Goal: Information Seeking & Learning: Learn about a topic

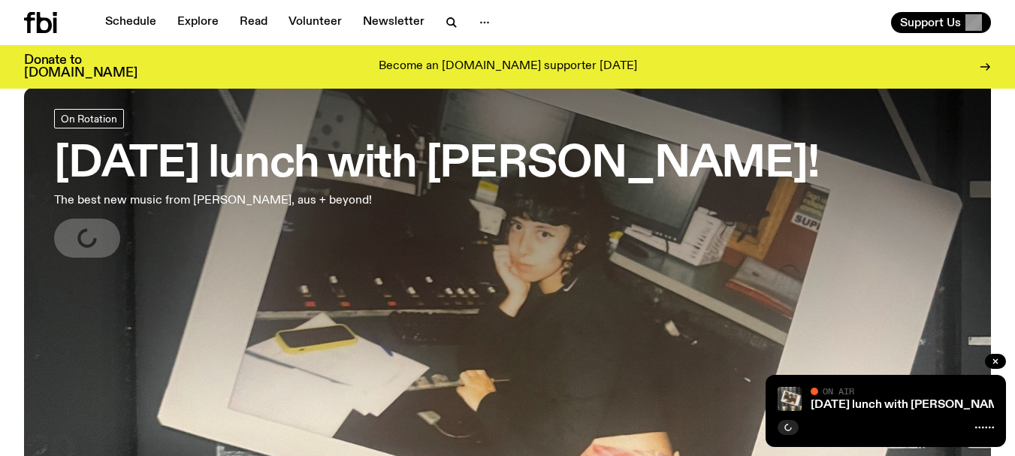
scroll to position [75, 0]
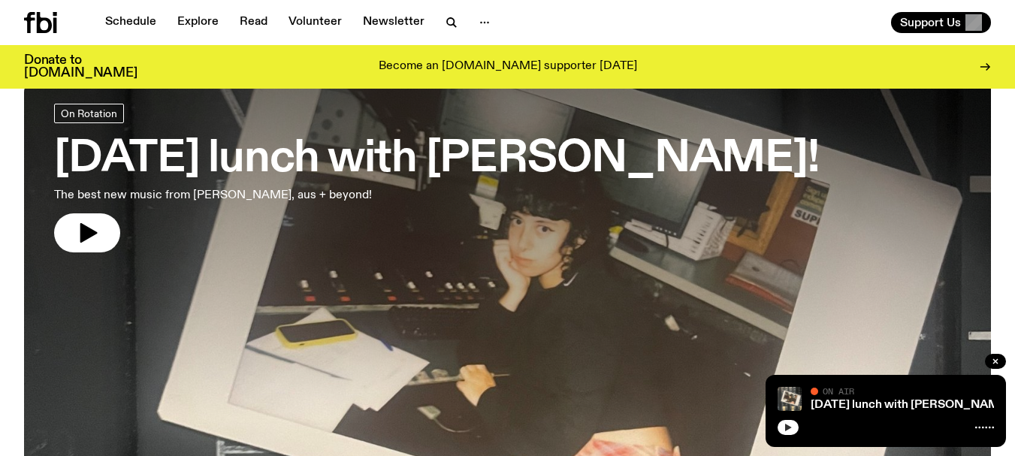
click at [788, 427] on icon "button" at bounding box center [788, 428] width 7 height 8
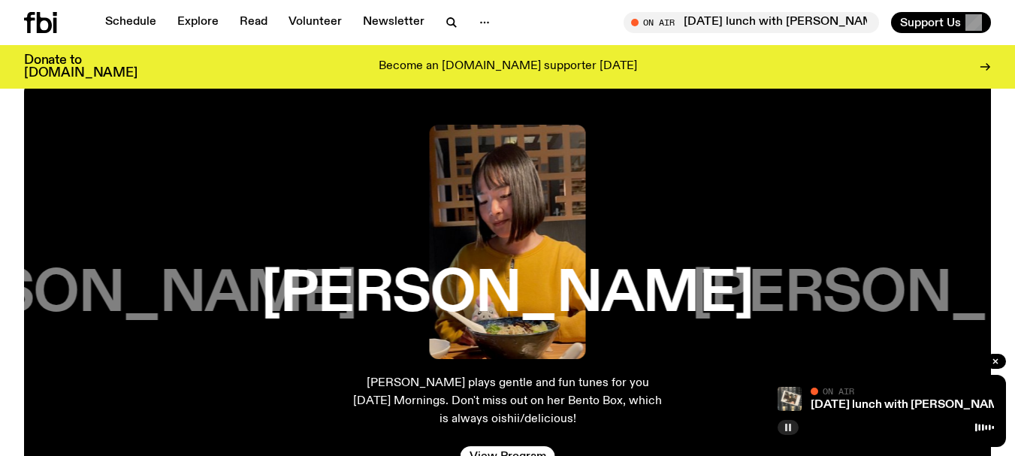
scroll to position [2480, 0]
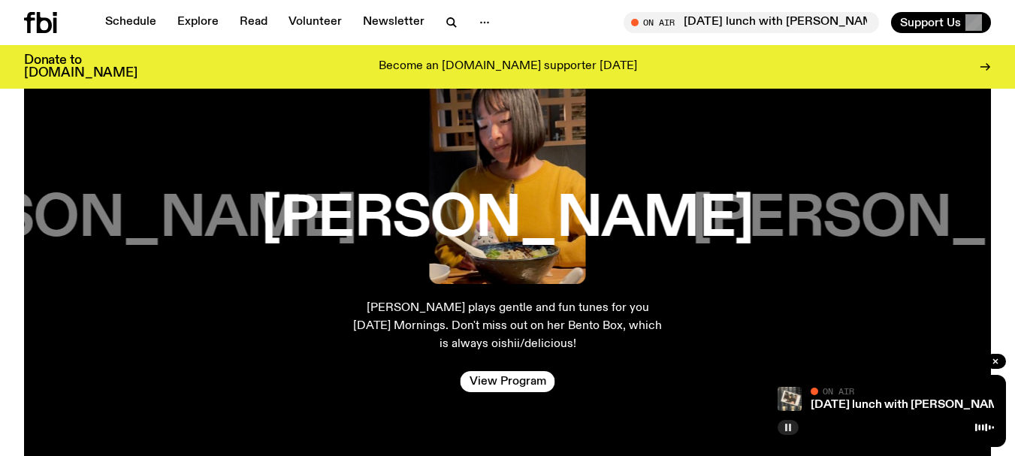
click at [144, 230] on h3 "[PERSON_NAME]" at bounding box center [111, 219] width 492 height 57
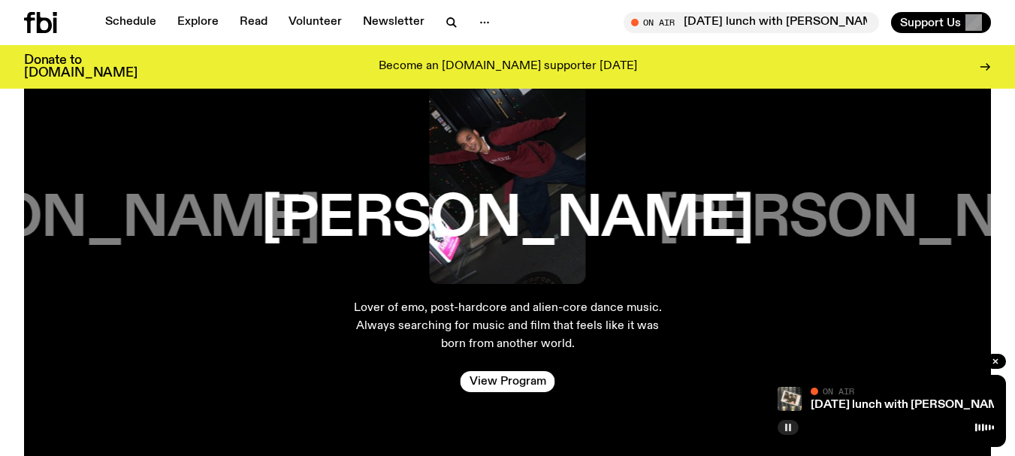
click at [840, 236] on h3 "[PERSON_NAME]" at bounding box center [904, 219] width 492 height 57
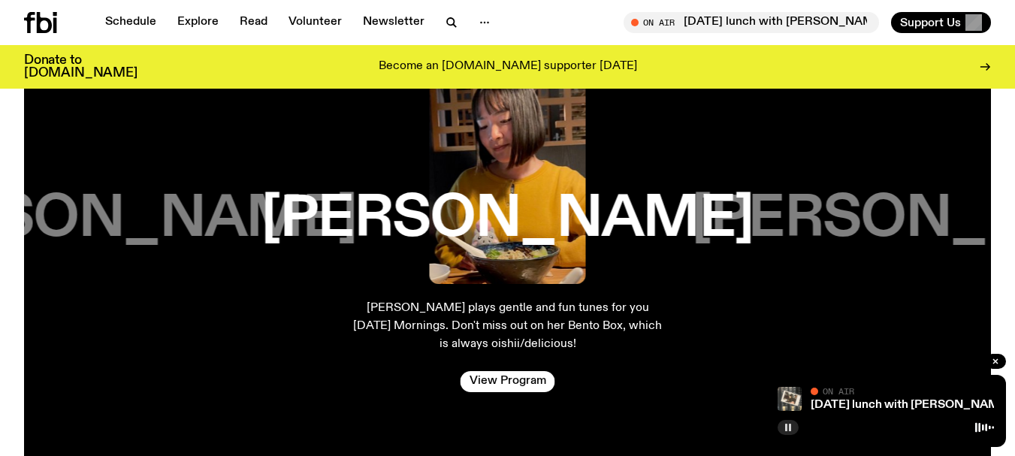
click at [825, 231] on h3 "[PERSON_NAME]" at bounding box center [938, 219] width 492 height 57
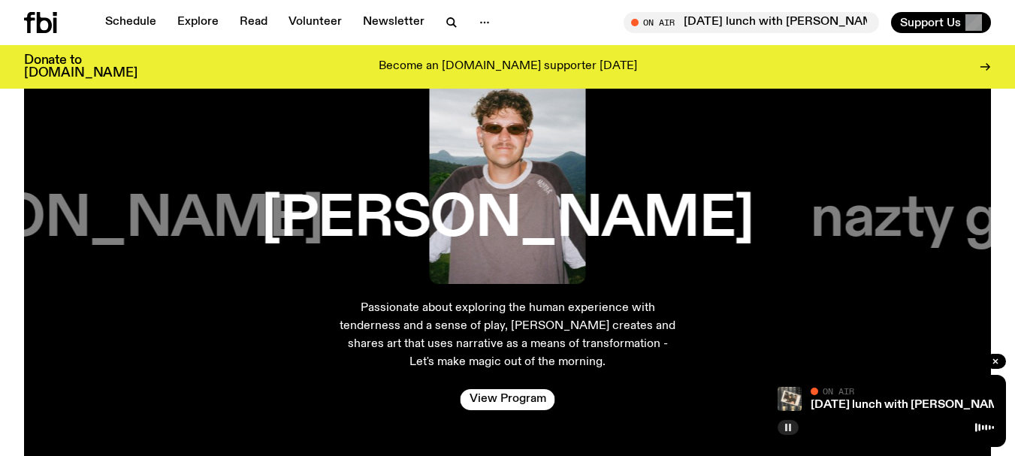
click at [837, 232] on h3 "nazty gurl" at bounding box center [938, 219] width 255 height 57
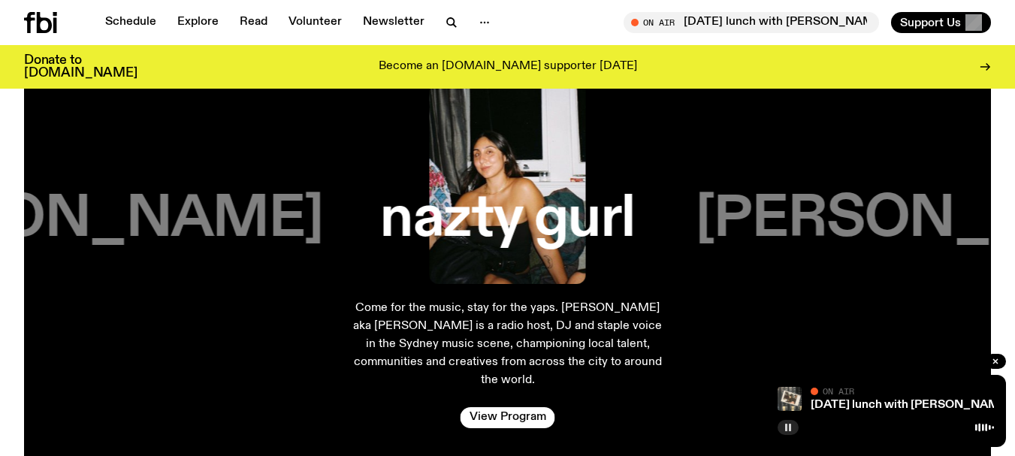
click at [831, 233] on h3 "[PERSON_NAME]" at bounding box center [941, 219] width 492 height 57
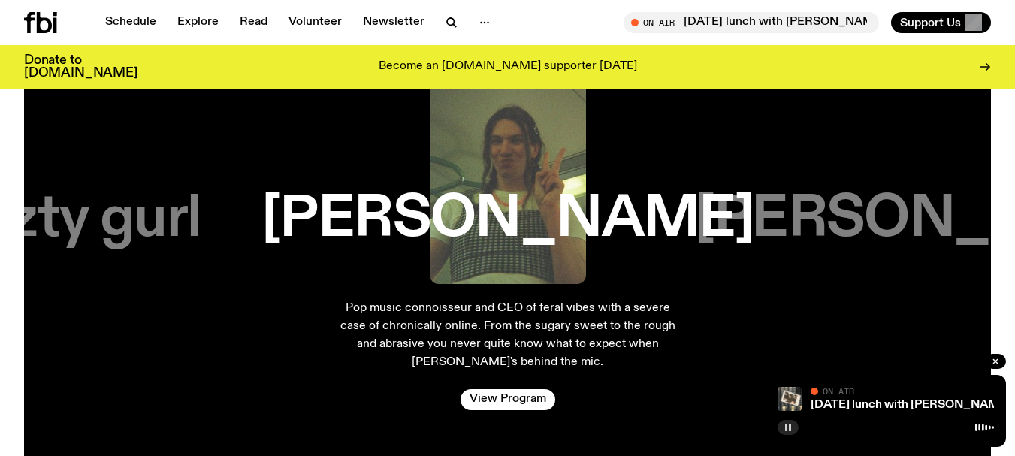
click at [901, 229] on h3 "[PERSON_NAME]" at bounding box center [941, 219] width 492 height 57
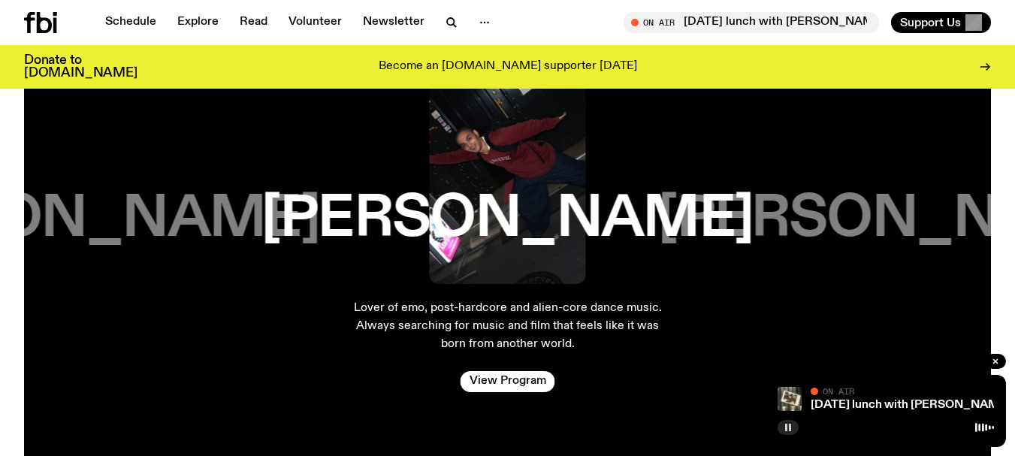
click at [129, 220] on h3 "[PERSON_NAME]" at bounding box center [73, 219] width 492 height 57
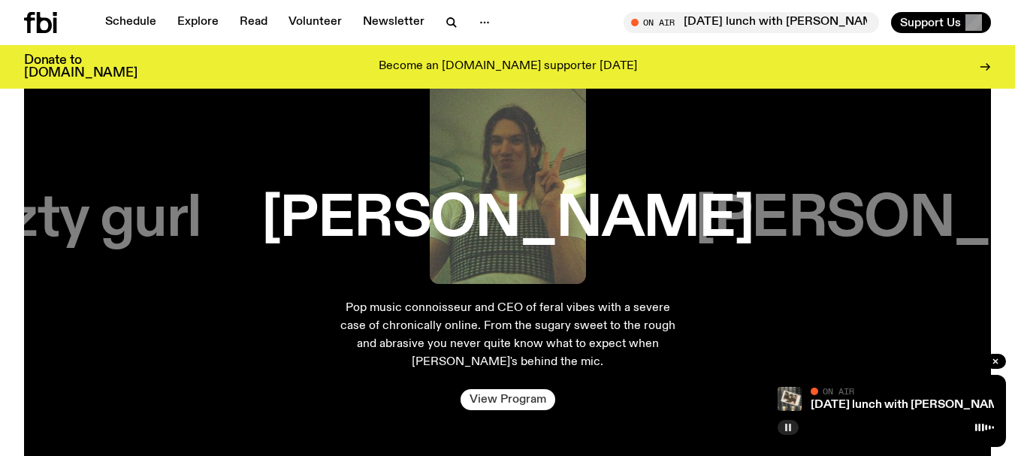
click at [501, 401] on link "View Program" at bounding box center [508, 399] width 95 height 21
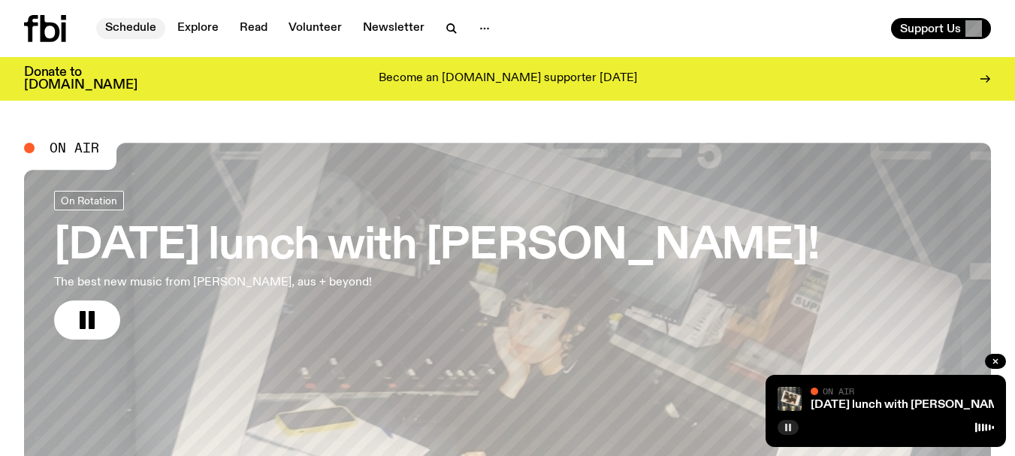
click at [128, 26] on link "Schedule" at bounding box center [130, 28] width 69 height 21
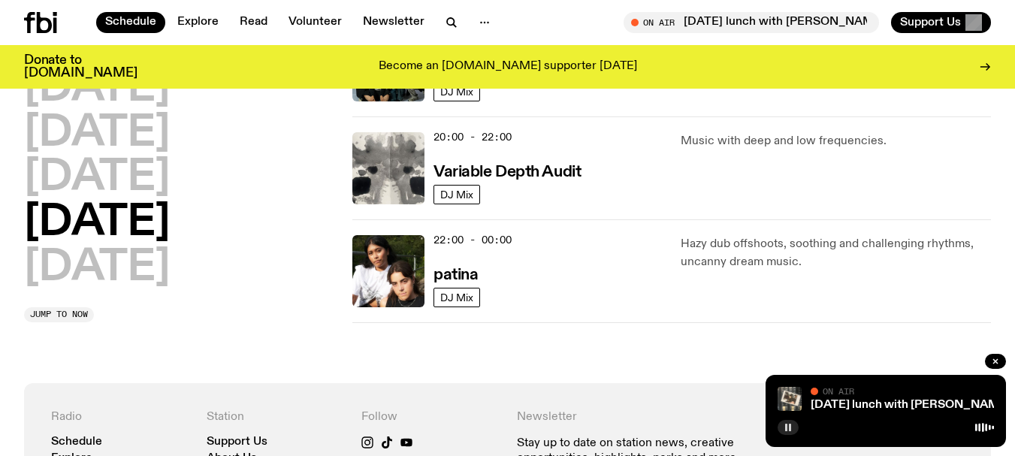
scroll to position [1052, 0]
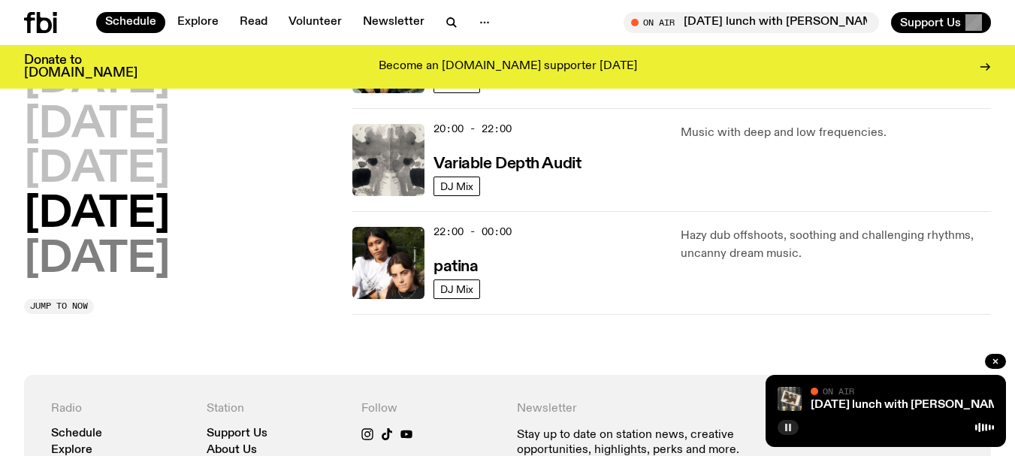
click at [114, 253] on h2 "[DATE]" at bounding box center [97, 260] width 146 height 42
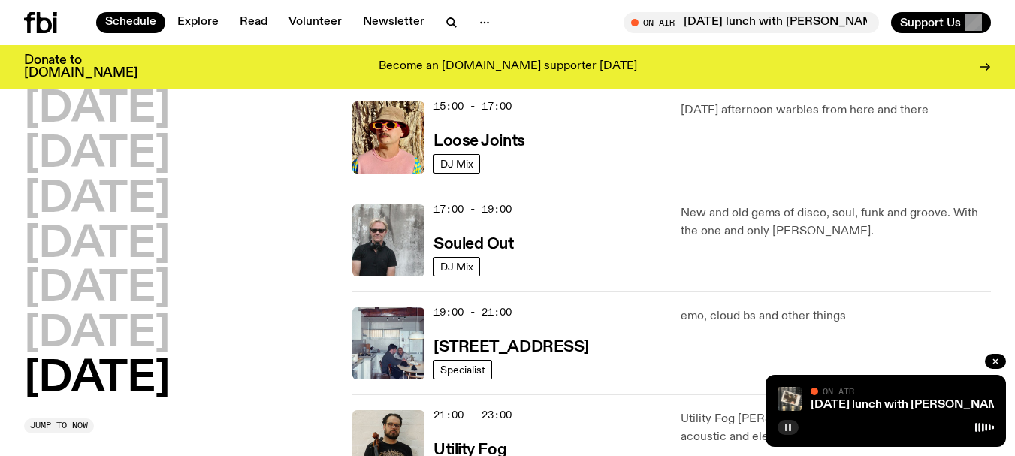
scroll to position [794, 0]
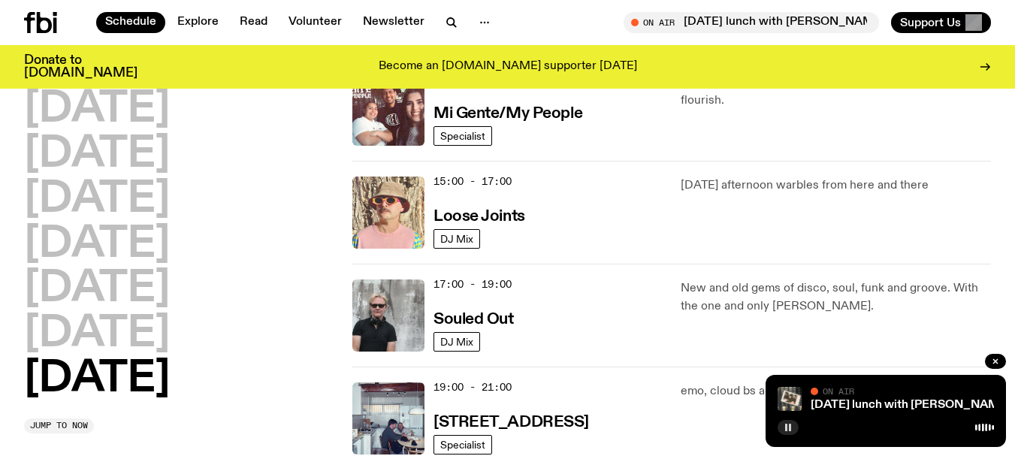
click at [386, 222] on img at bounding box center [389, 213] width 72 height 72
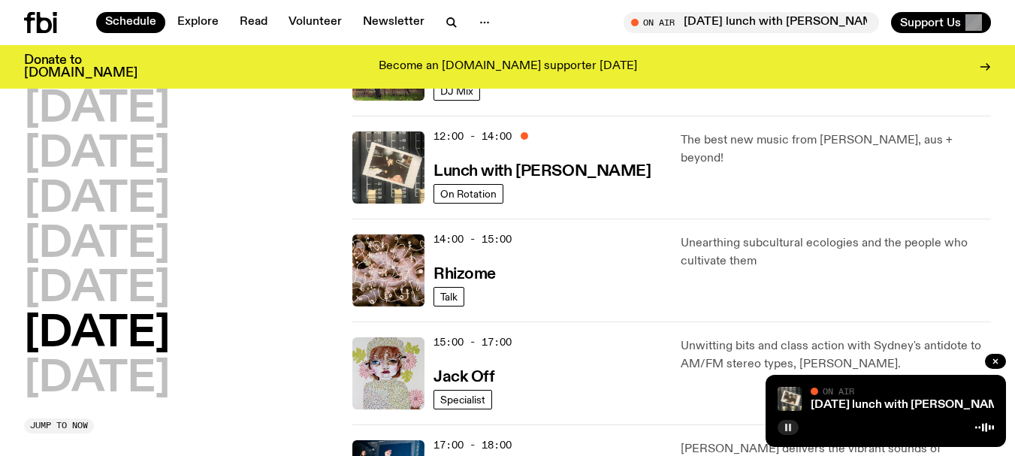
scroll to position [556, 0]
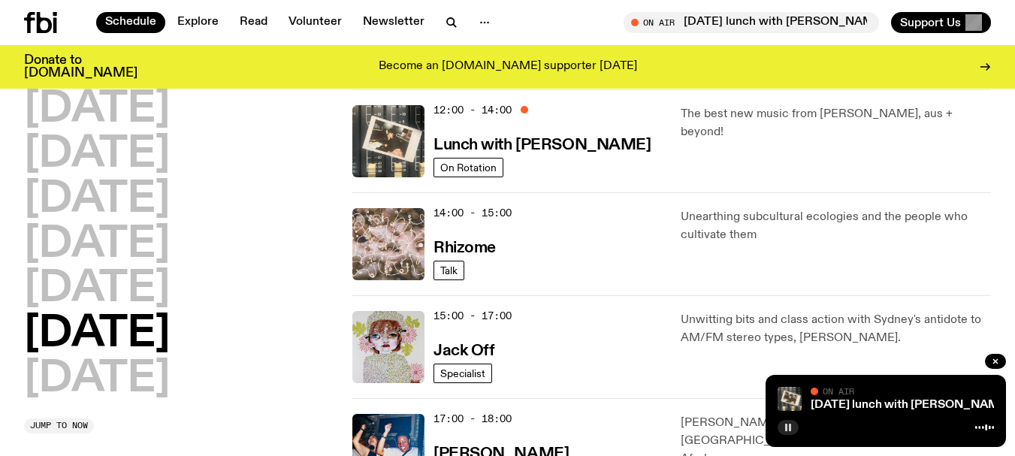
click at [380, 235] on img at bounding box center [389, 244] width 72 height 72
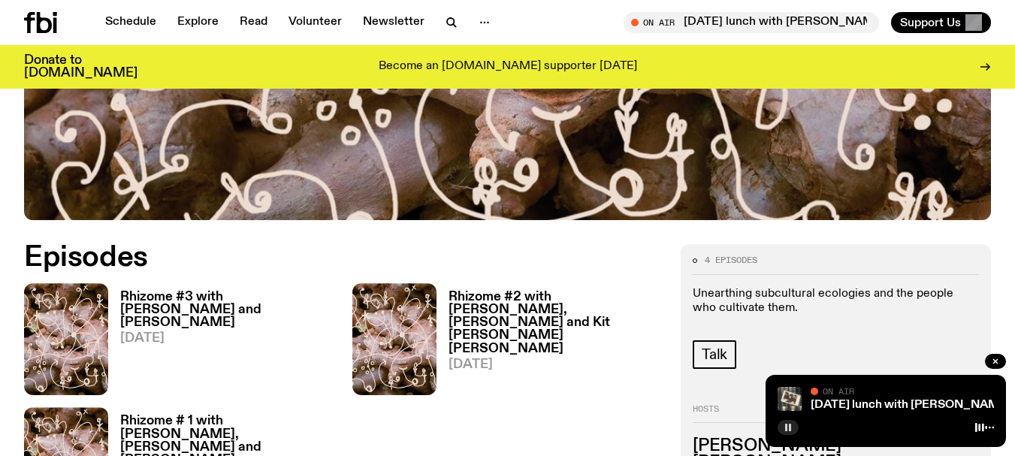
scroll to position [86, 0]
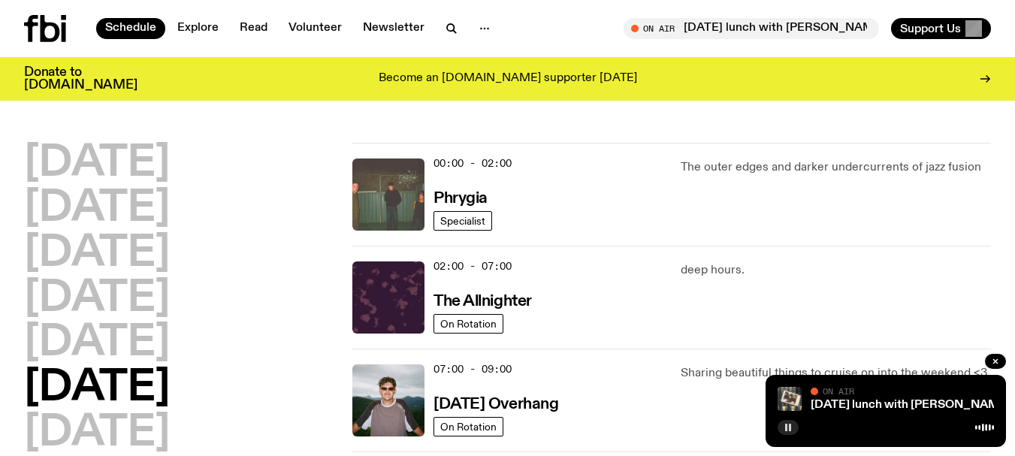
click at [386, 189] on img at bounding box center [389, 195] width 72 height 72
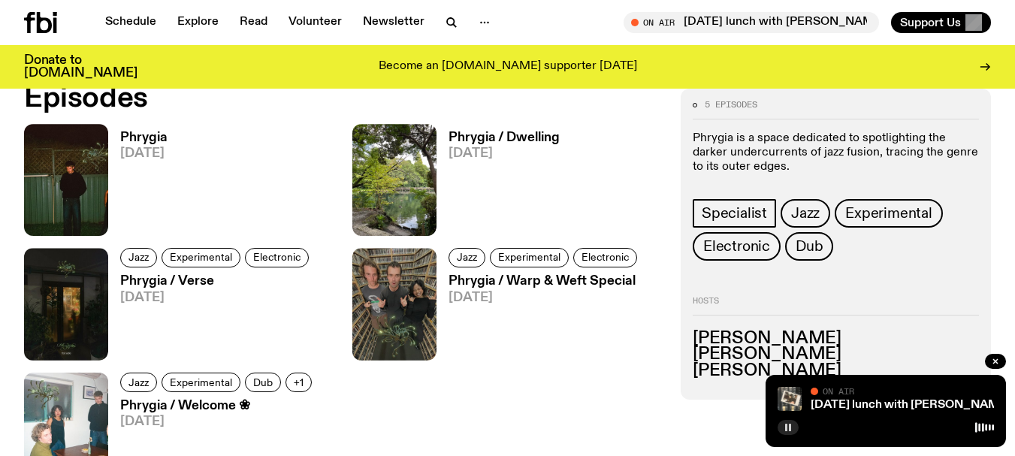
scroll to position [671, 0]
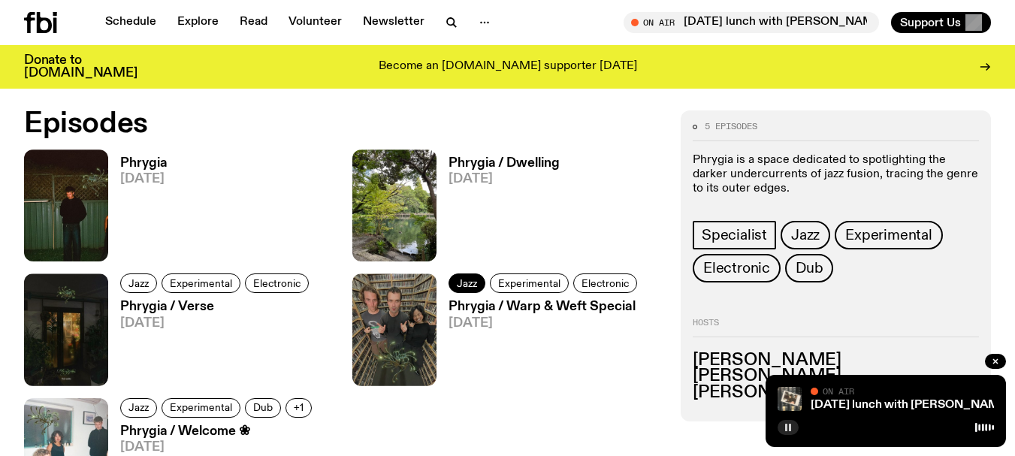
click at [465, 283] on span "Jazz" at bounding box center [467, 283] width 20 height 11
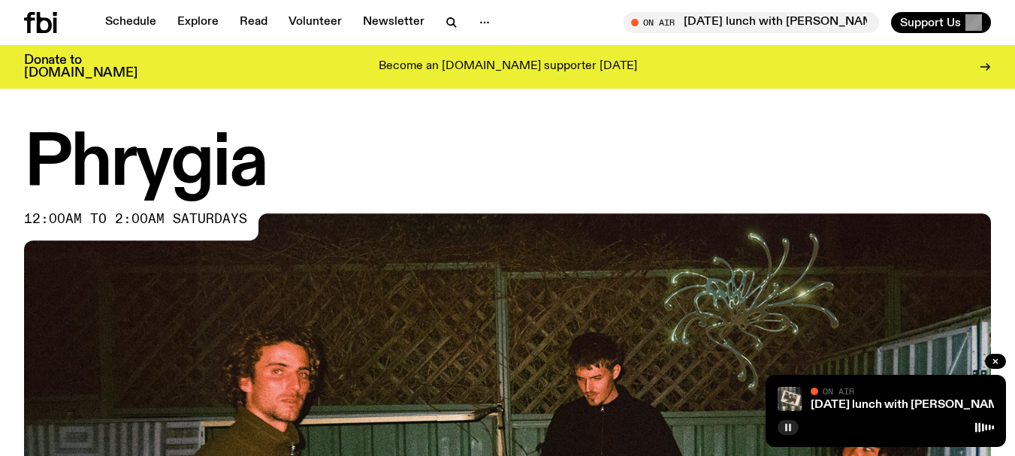
scroll to position [659, 0]
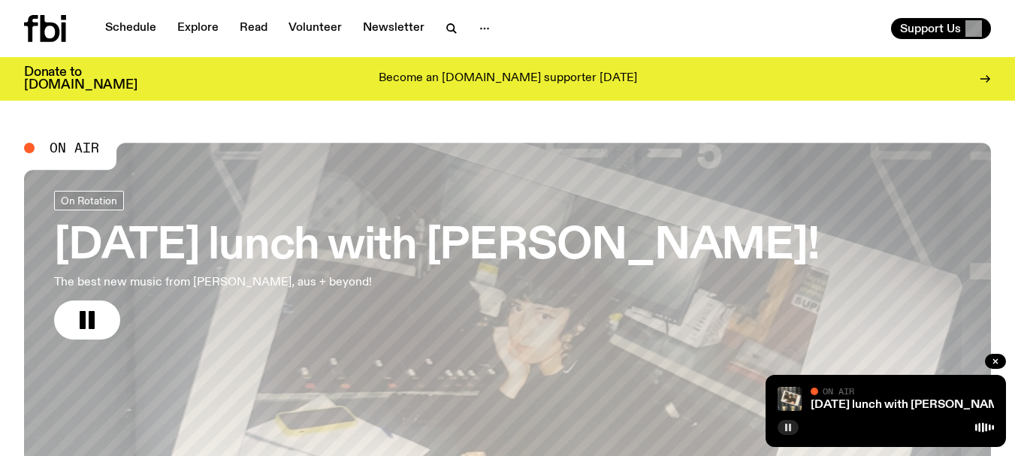
drag, startPoint x: 84, startPoint y: 319, endPoint x: 184, endPoint y: 317, distance: 100.0
click at [85, 319] on rect "button" at bounding box center [83, 320] width 6 height 18
